Goal: Task Accomplishment & Management: Complete application form

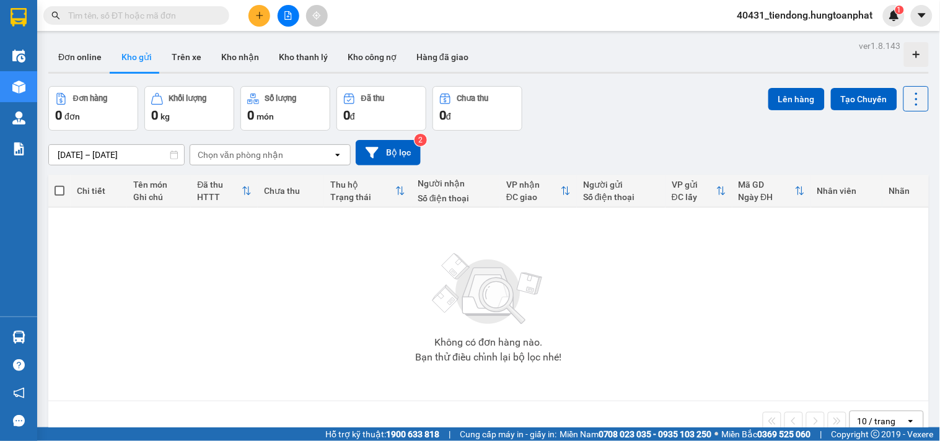
click at [106, 20] on input "text" at bounding box center [141, 16] width 146 height 14
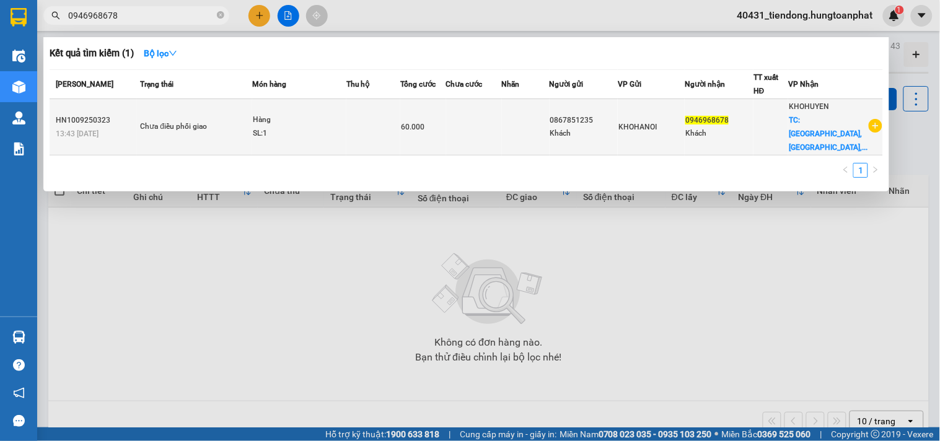
type input "0946968678"
click at [839, 128] on span "TC: [GEOGRAPHIC_DATA], [GEOGRAPHIC_DATA],..." at bounding box center [828, 134] width 79 height 36
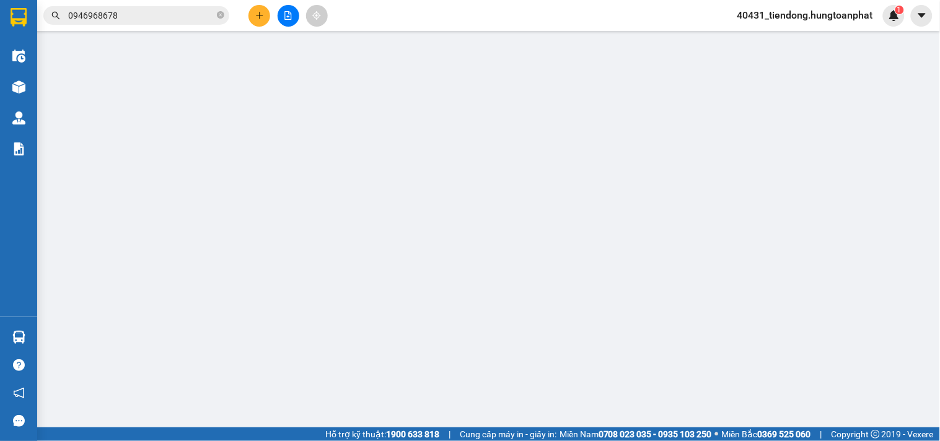
type input "0867851235"
type input "Khách"
type input "0946968678"
type input "Khách"
checkbox input "true"
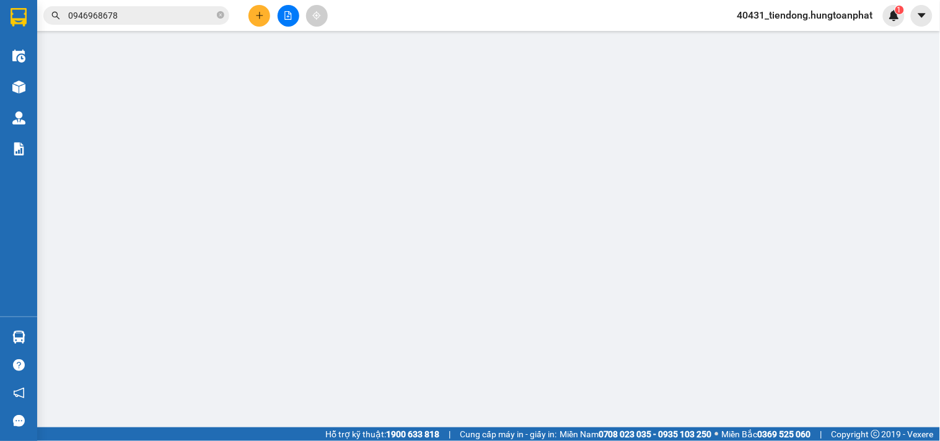
type input "[GEOGRAPHIC_DATA], [GEOGRAPHIC_DATA], [GEOGRAPHIC_DATA]"
type input "60.000"
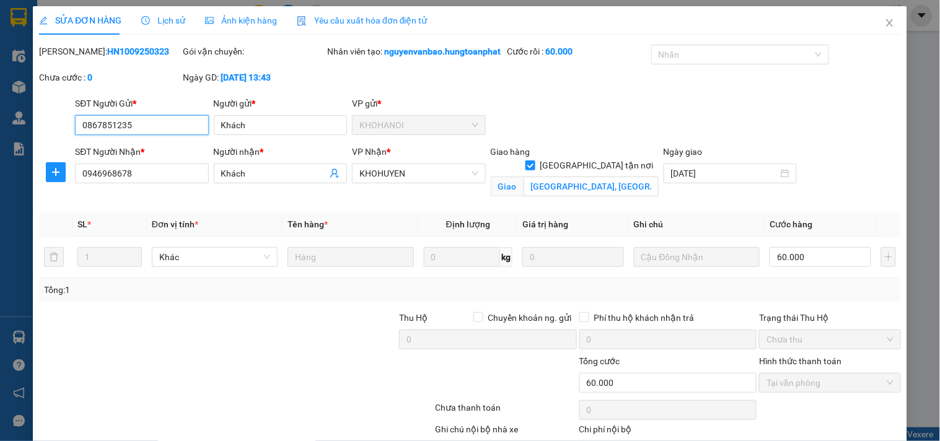
scroll to position [87, 0]
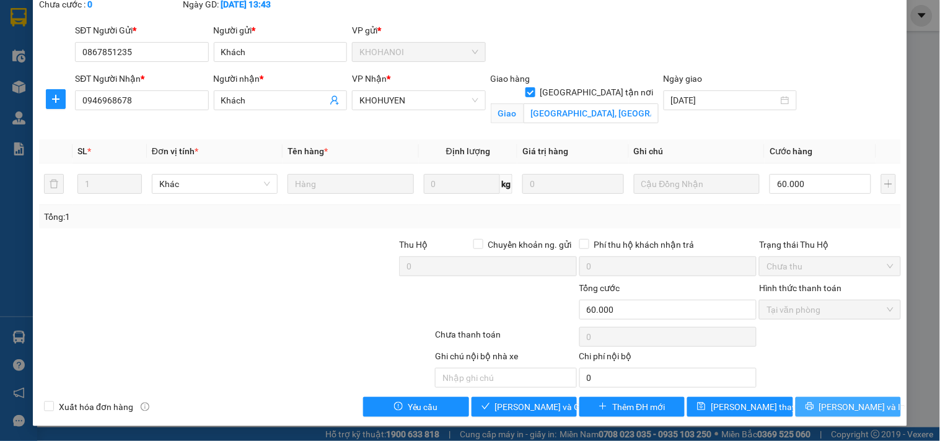
click at [852, 405] on span "[PERSON_NAME] và In" at bounding box center [862, 407] width 87 height 14
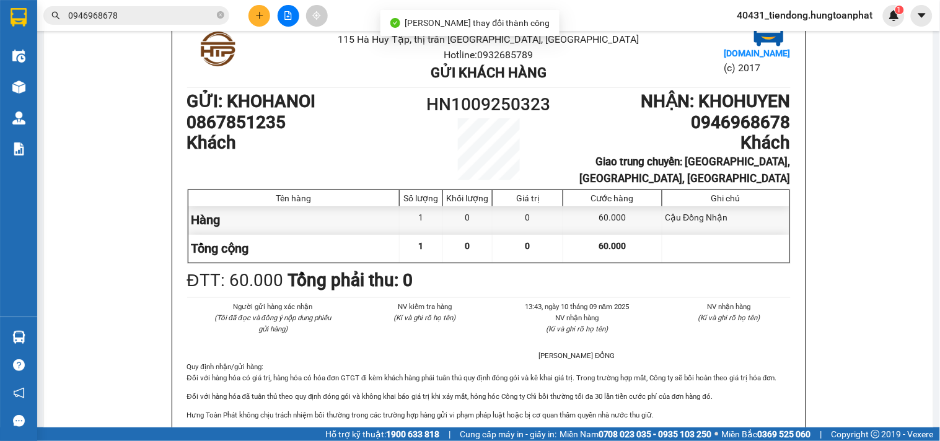
scroll to position [118, 0]
